Goal: Task Accomplishment & Management: Use online tool/utility

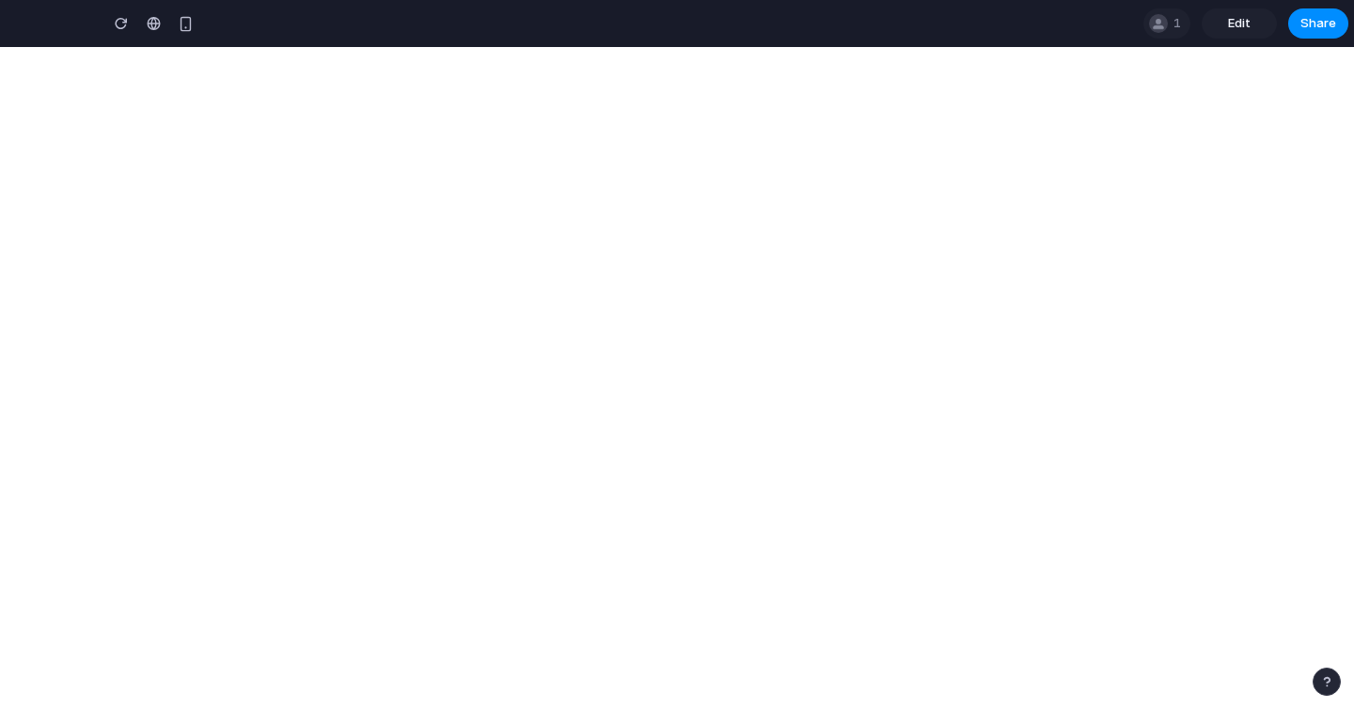
type input "**********"
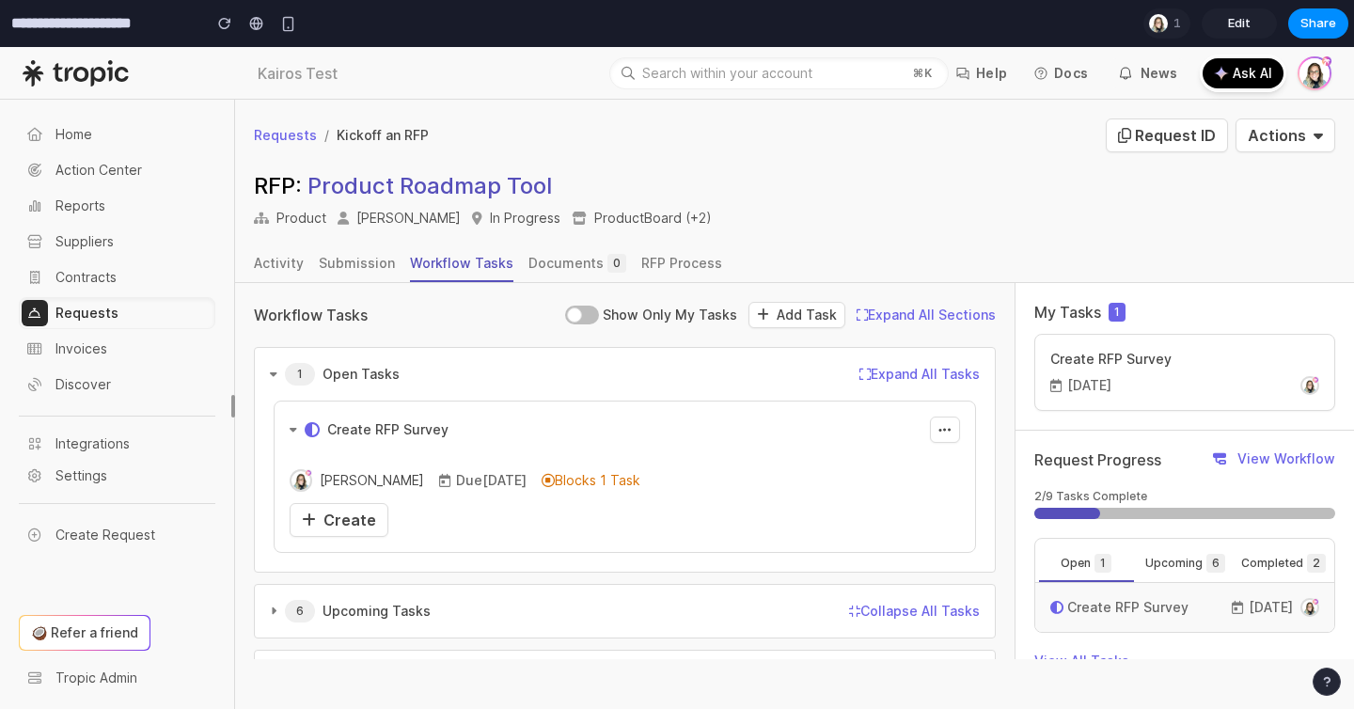
click at [810, 158] on div "Requests / Kickoff an RFP Request ID Actions Archive Request Change Stage" at bounding box center [794, 135] width 1119 height 71
click at [815, 24] on section "**********" at bounding box center [674, 23] width 1348 height 47
click at [894, 164] on div "Requests / Kickoff an RFP Request ID Actions Archive Request Change Stage" at bounding box center [794, 135] width 1119 height 71
